Goal: Check status: Check status

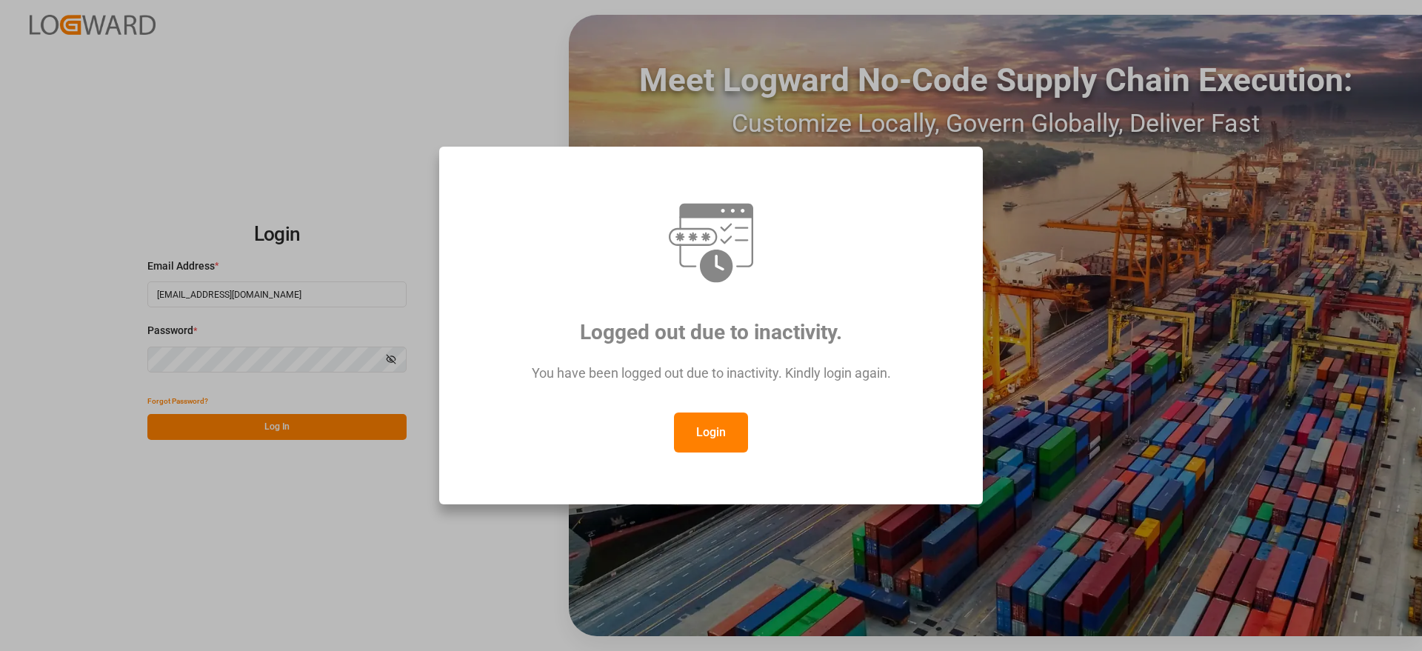
click at [725, 421] on button "Login" at bounding box center [711, 433] width 74 height 40
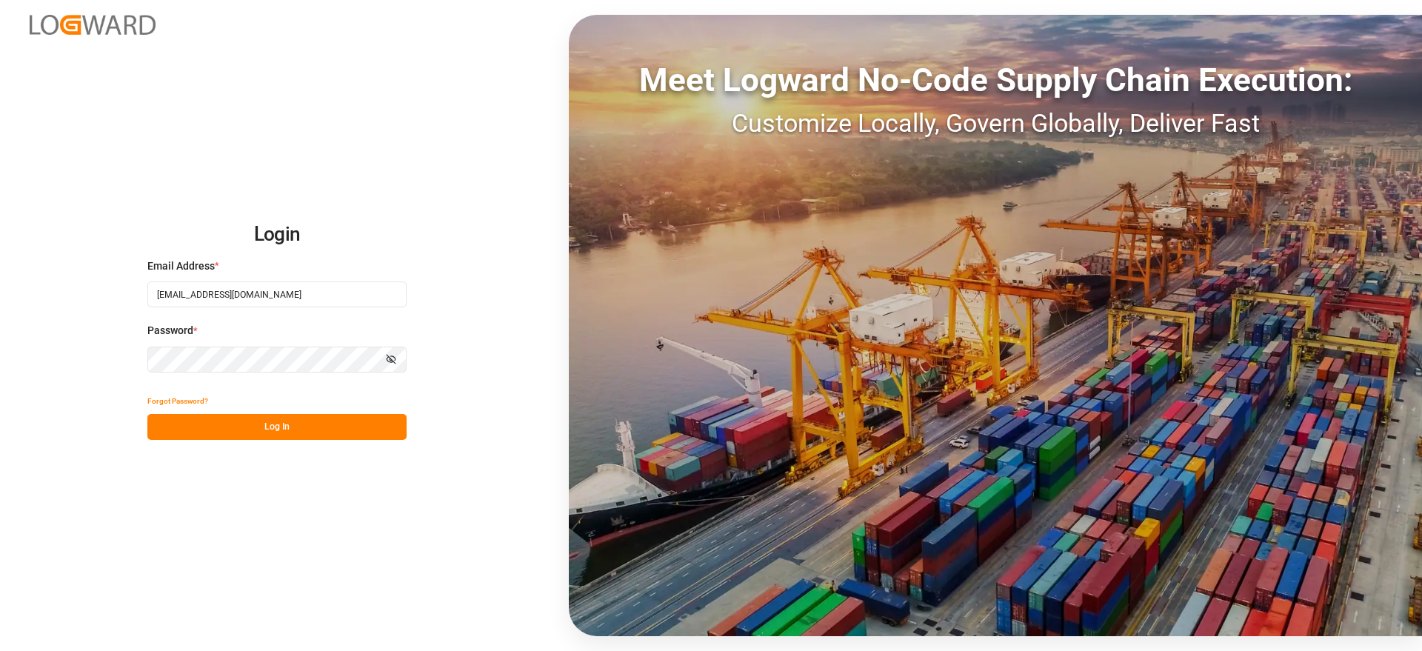
click at [269, 435] on button "Log In" at bounding box center [276, 427] width 259 height 26
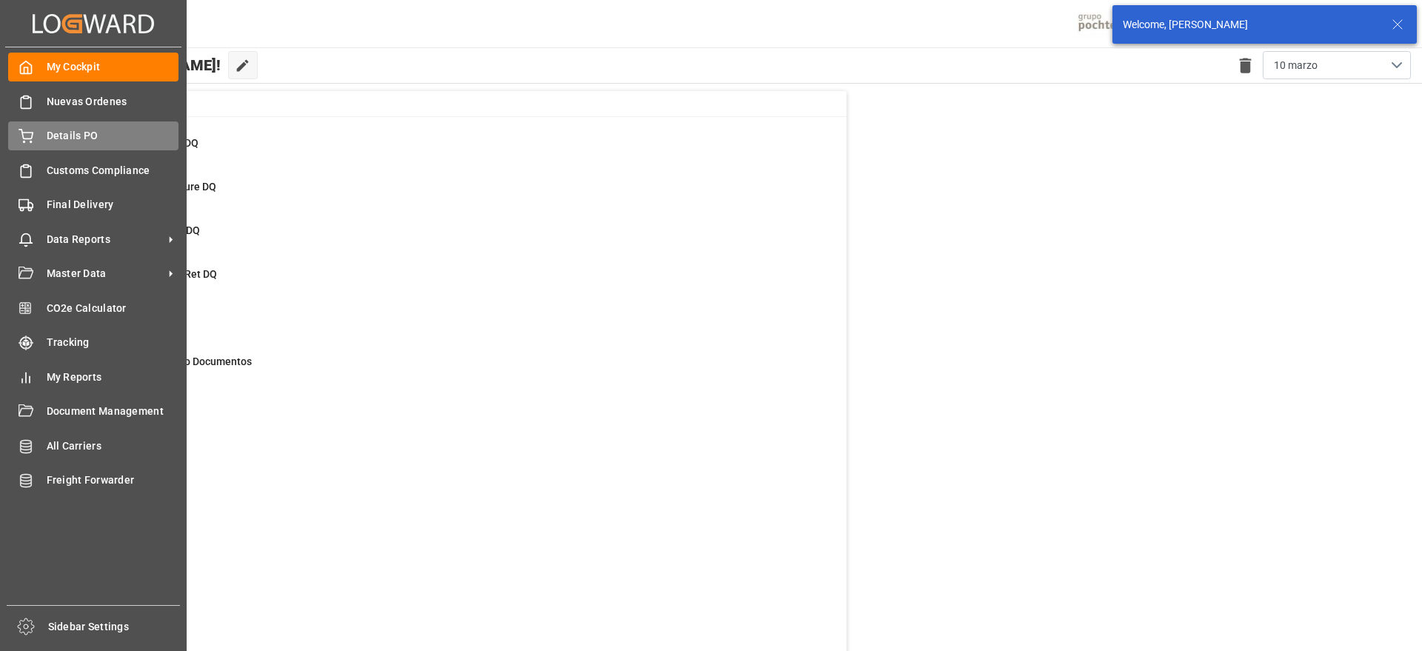
click at [94, 130] on span "Details PO" at bounding box center [113, 136] width 133 height 16
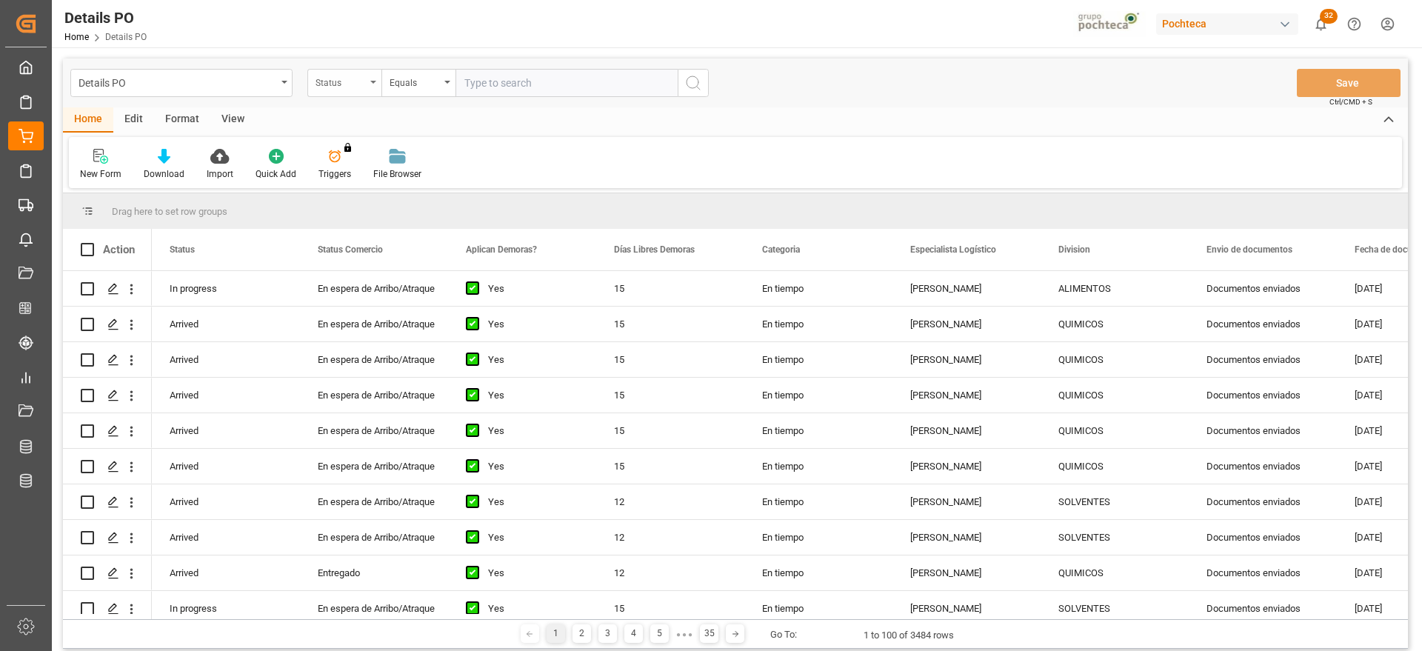
click at [355, 89] on div "Status" at bounding box center [344, 83] width 74 height 28
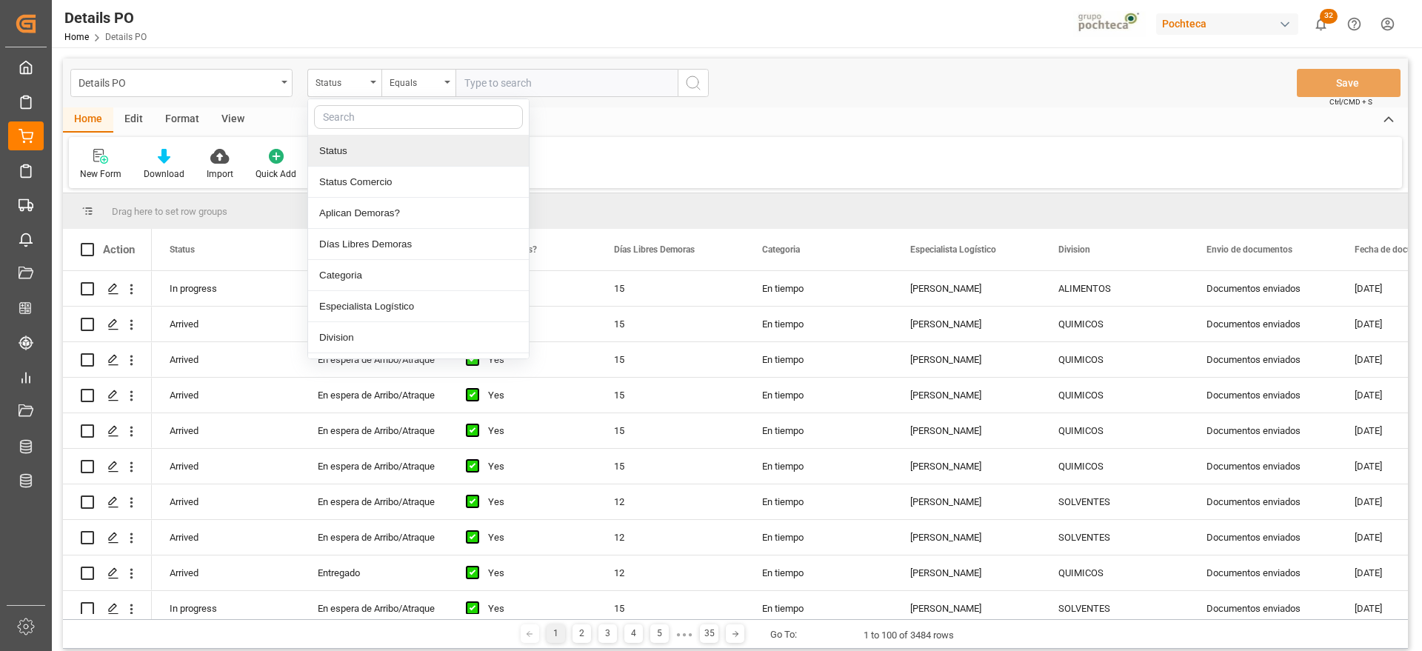
click at [362, 121] on input "text" at bounding box center [418, 117] width 209 height 24
type input "ref"
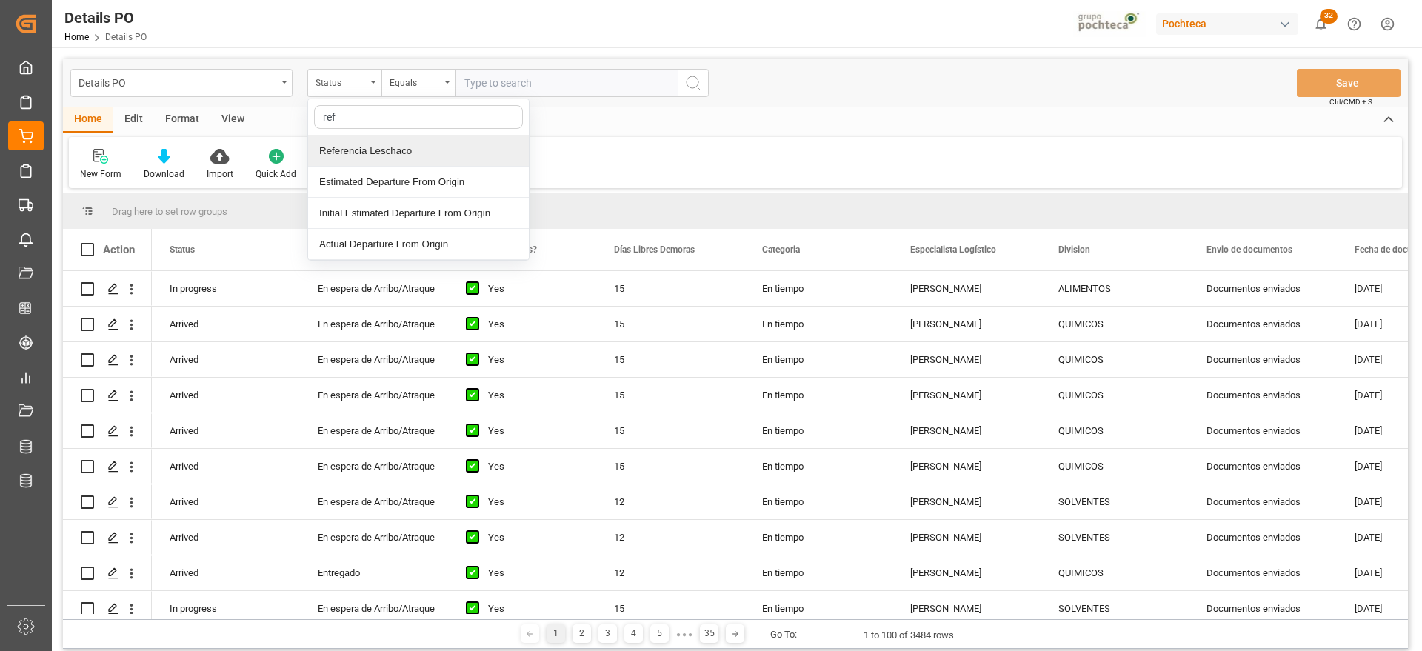
click at [373, 142] on div "Referencia Leschaco" at bounding box center [418, 151] width 221 height 31
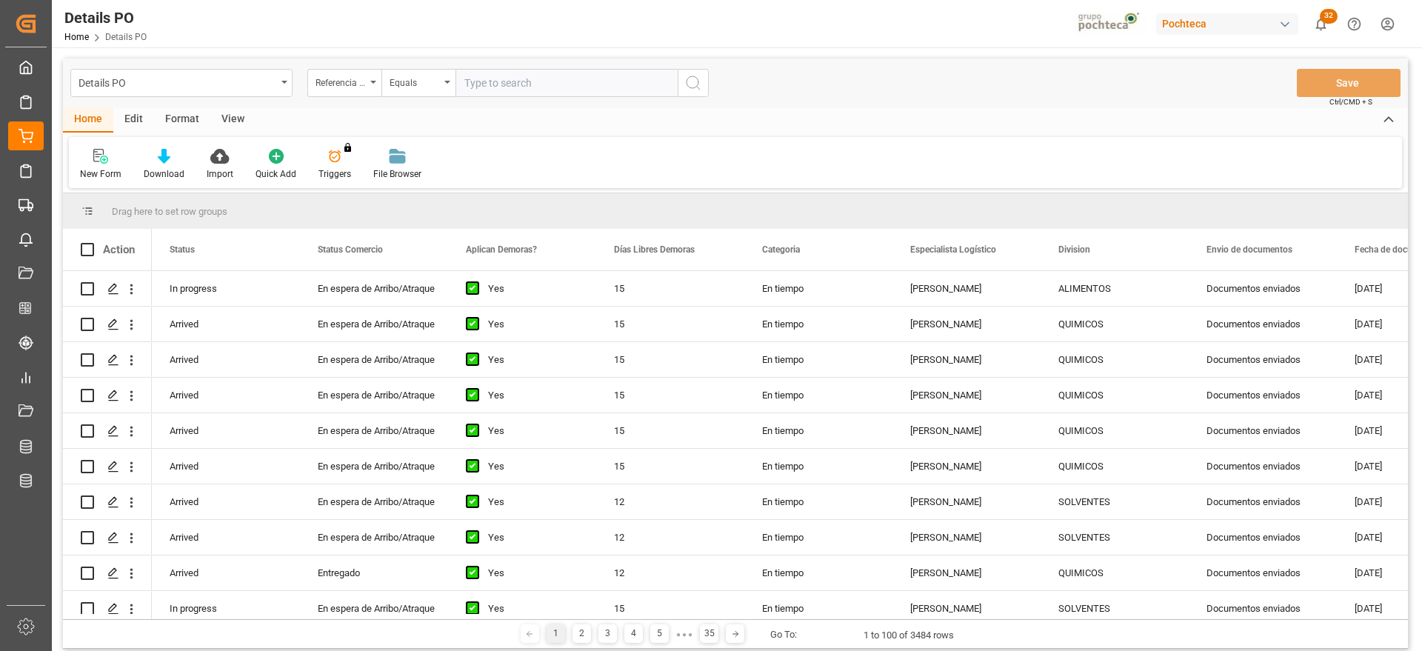
click at [508, 85] on input "text" at bounding box center [566, 83] width 222 height 28
type input "f"
type input "L"
type input "F"
type input "FLEXI"
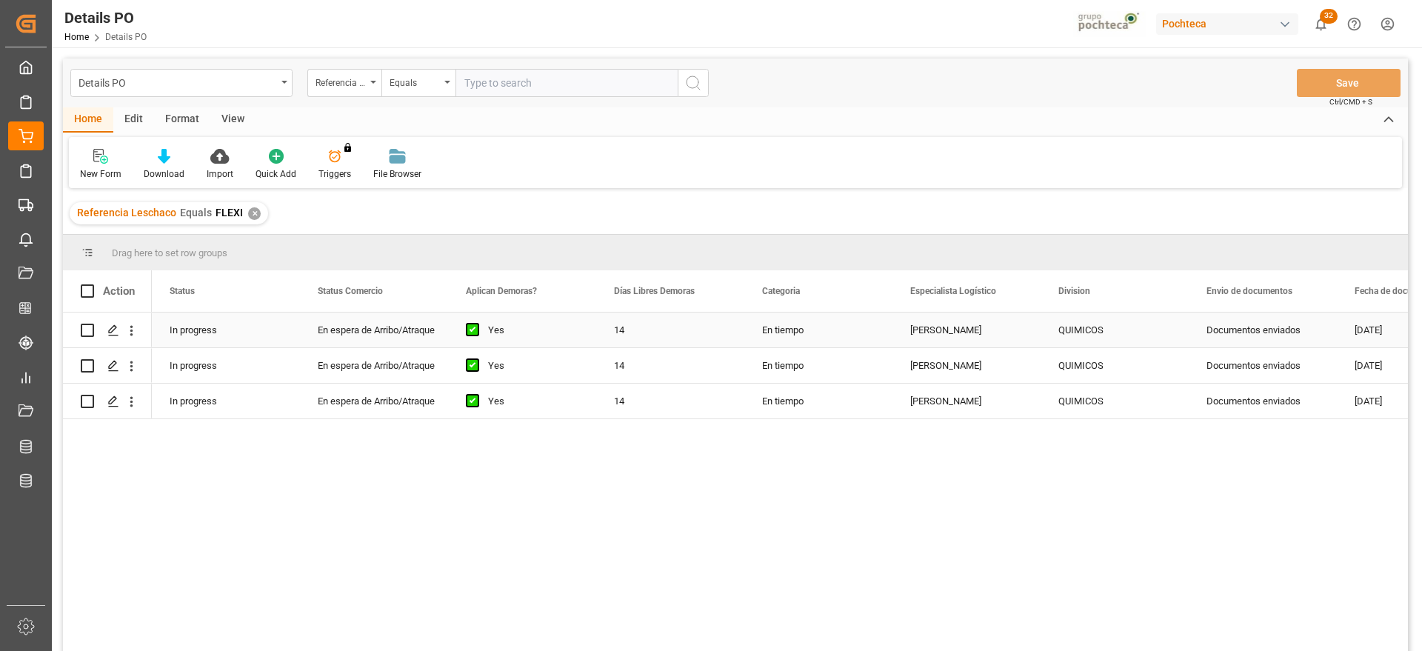
click at [1146, 337] on div "QUIMICOS" at bounding box center [1114, 330] width 113 height 34
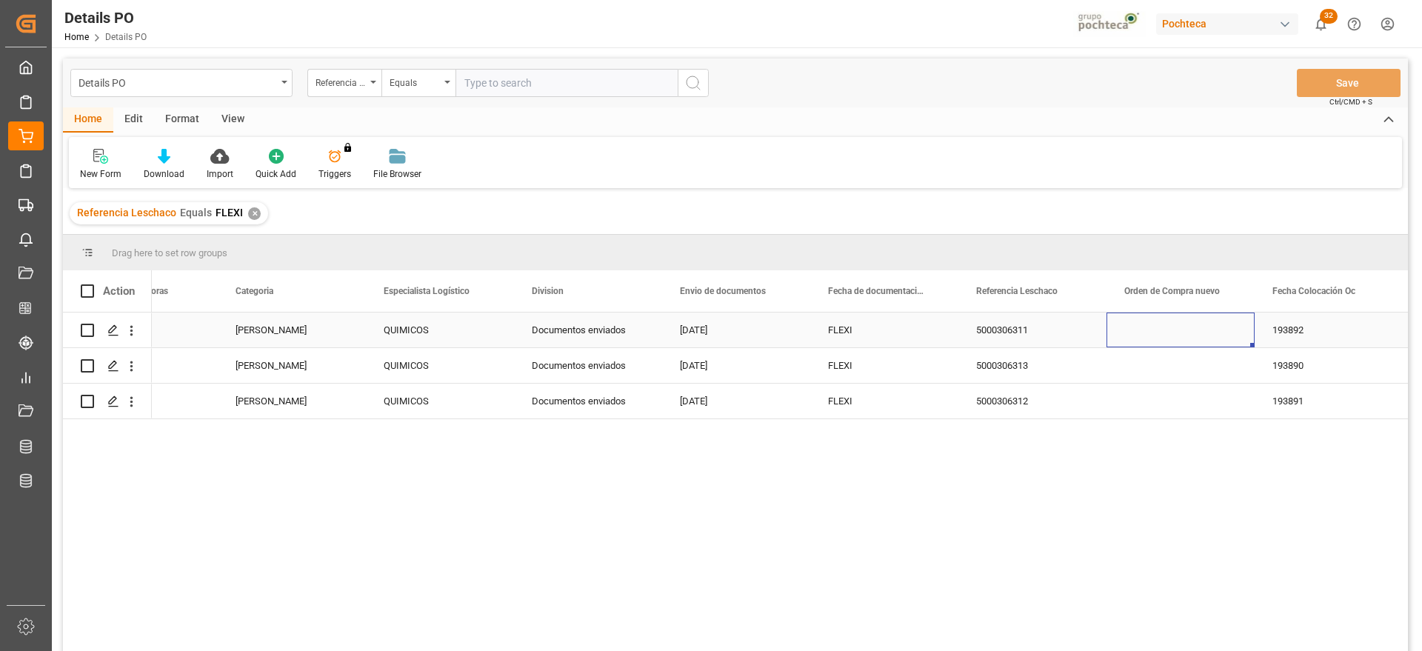
scroll to position [0, 675]
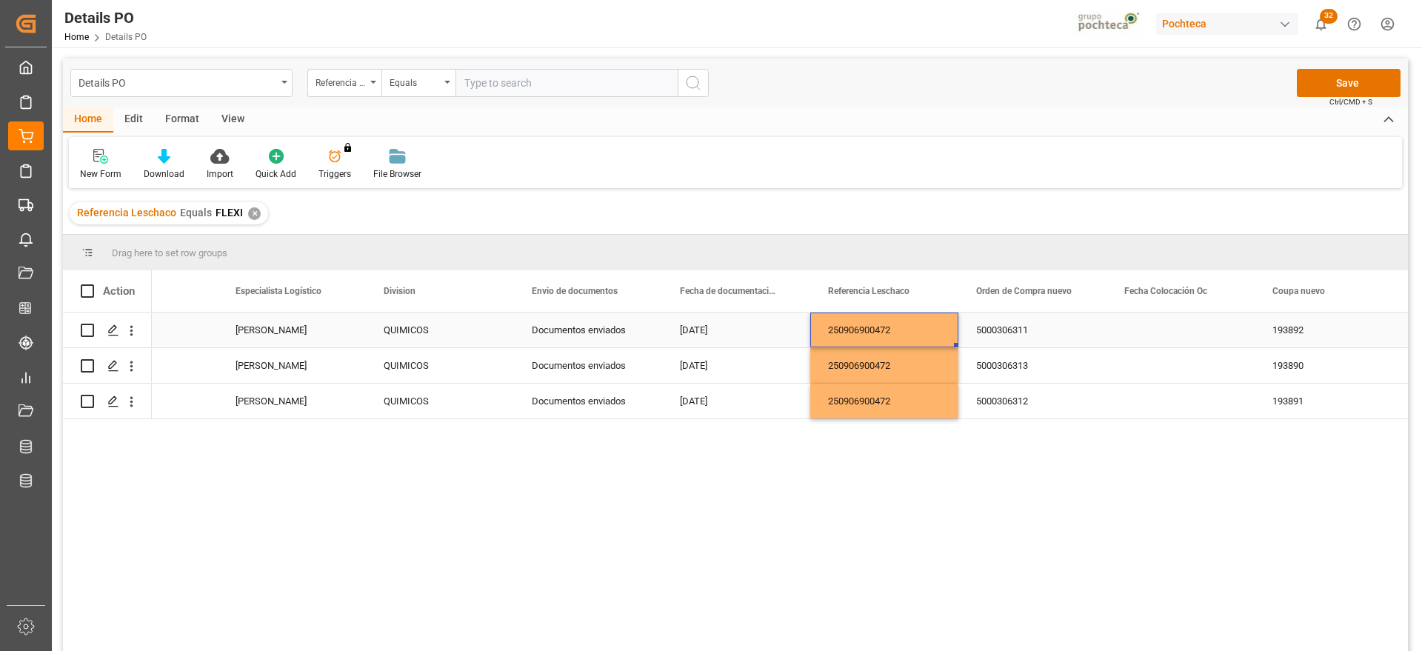
click at [912, 330] on div "250906900472" at bounding box center [884, 330] width 148 height 35
drag, startPoint x: 898, startPoint y: 333, endPoint x: 929, endPoint y: 364, distance: 42.9
click at [901, 338] on input "250906900472" at bounding box center [884, 338] width 124 height 28
click at [1333, 73] on button "Save" at bounding box center [1349, 83] width 104 height 28
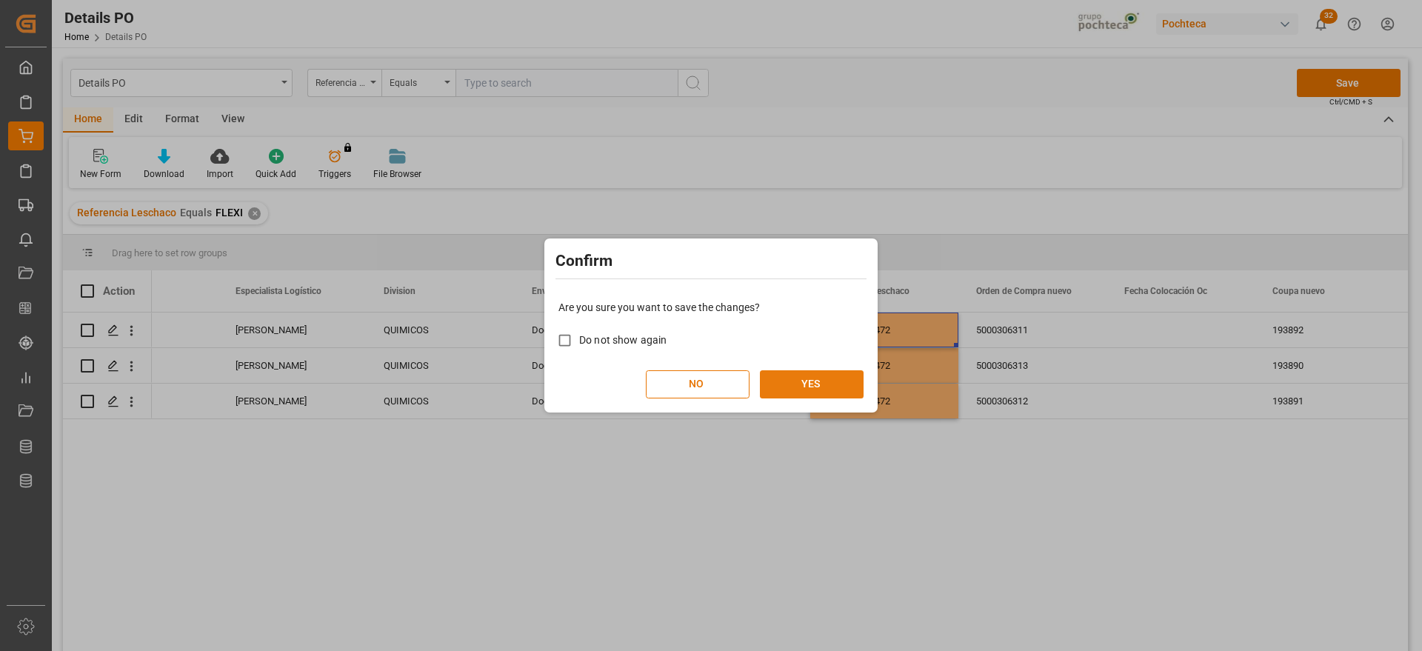
click at [820, 382] on button "YES" at bounding box center [812, 384] width 104 height 28
